Goal: Task Accomplishment & Management: Use online tool/utility

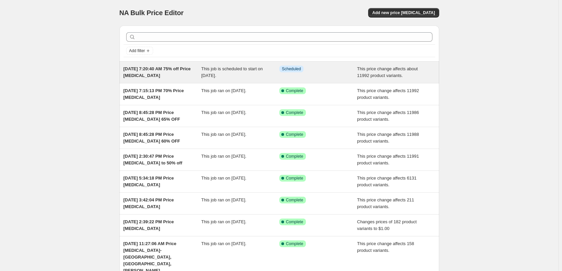
click at [141, 69] on span "Oct 1, 2025, 7:20:40 AM 75% off Price change job" at bounding box center [157, 72] width 67 height 12
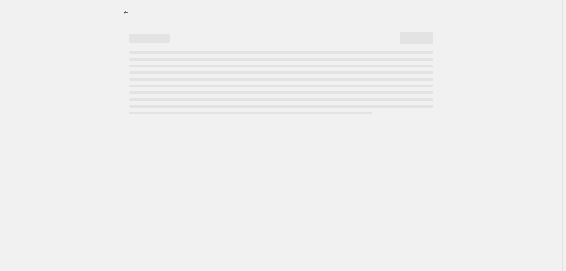
select select "pcap"
select select "no_change"
select select "not_equal"
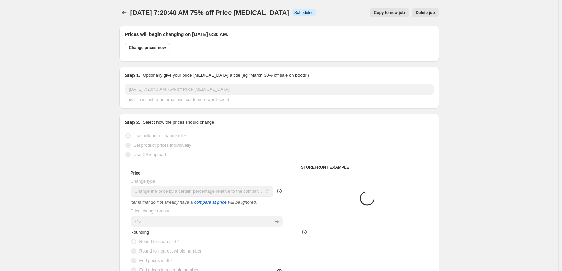
select select "collection"
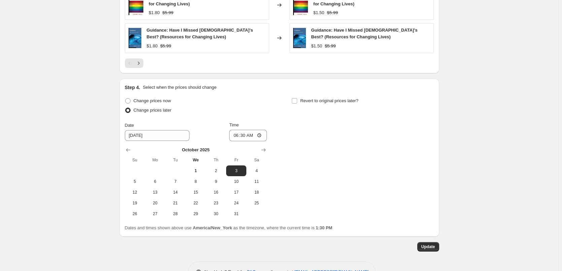
scroll to position [650, 0]
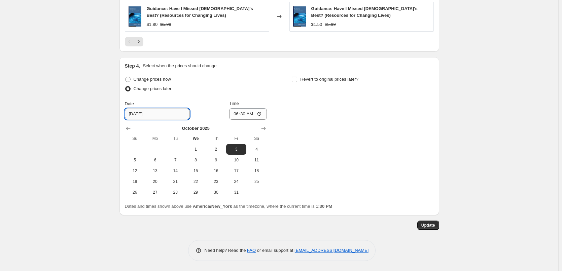
click at [154, 115] on input "10/3/2025" at bounding box center [157, 114] width 65 height 11
click at [216, 147] on span "2" at bounding box center [216, 149] width 15 height 5
type input "10/2/2025"
click at [428, 224] on span "Update" at bounding box center [429, 225] width 14 height 5
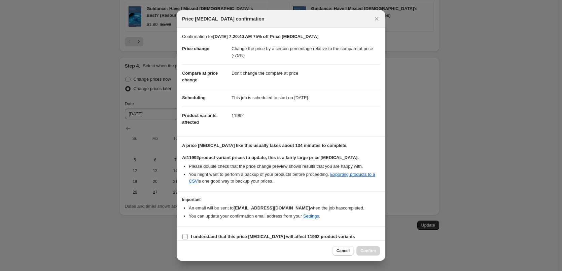
click at [183, 237] on input "I understand that this price change job will affect 11992 product variants" at bounding box center [185, 236] width 5 height 5
checkbox input "true"
click at [370, 251] on span "Confirm" at bounding box center [368, 251] width 15 height 5
